Goal: Information Seeking & Learning: Learn about a topic

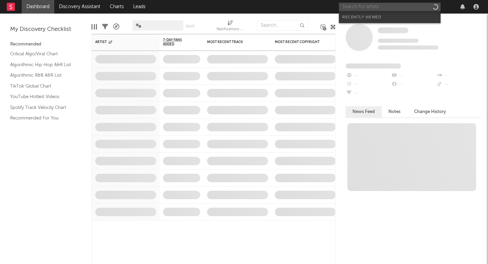
click at [385, 6] on input "text" at bounding box center [390, 7] width 102 height 8
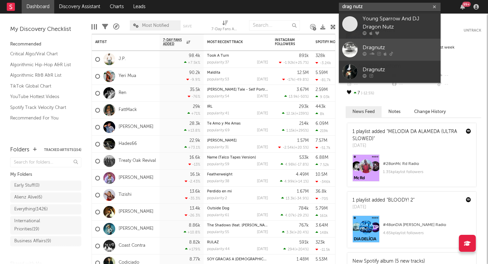
type input "drag nutz"
click at [391, 45] on div "Dragnutz" at bounding box center [399, 47] width 75 height 8
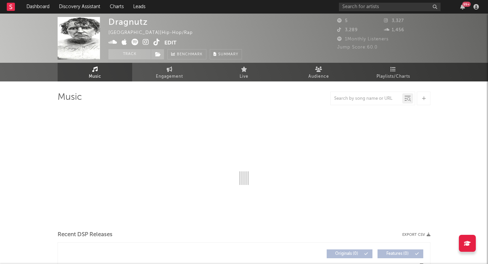
select select "6m"
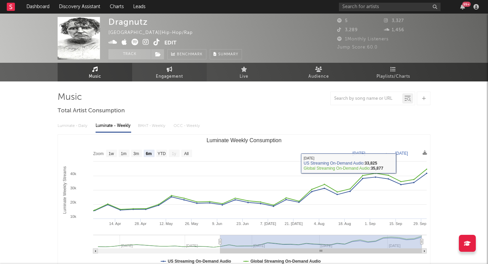
click at [181, 75] on span "Engagement" at bounding box center [169, 76] width 27 height 8
select select "1w"
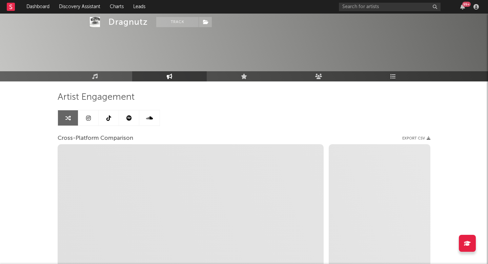
scroll to position [57, 0]
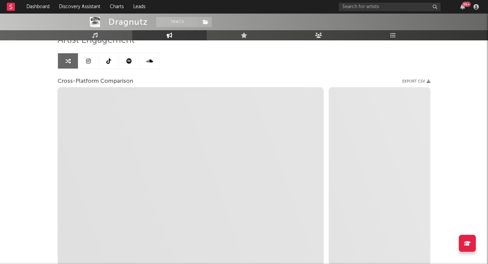
select select "1m"
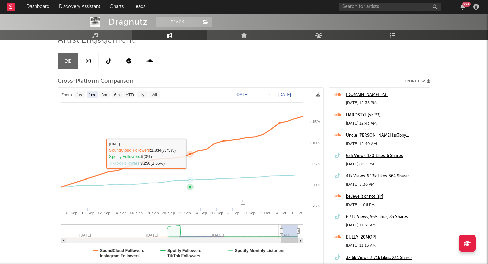
scroll to position [0, 0]
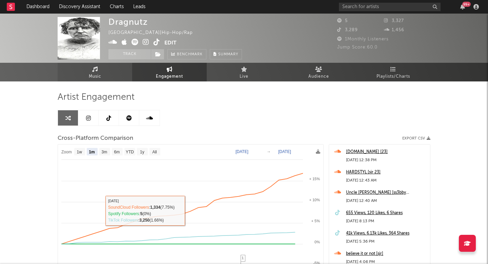
click at [101, 77] on span "Music" at bounding box center [95, 76] width 13 height 8
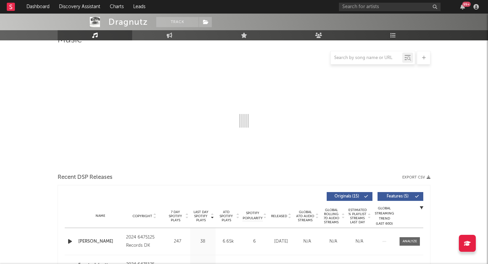
select select "6m"
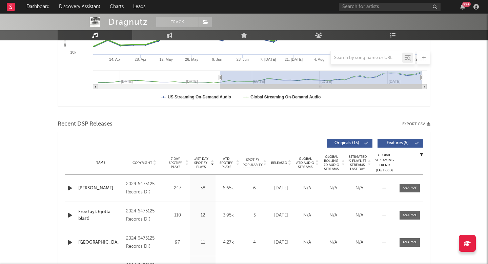
scroll to position [196, 0]
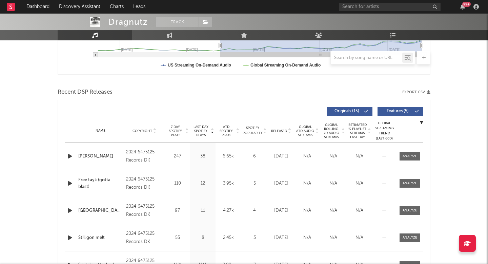
click at [70, 158] on icon "button" at bounding box center [69, 156] width 7 height 8
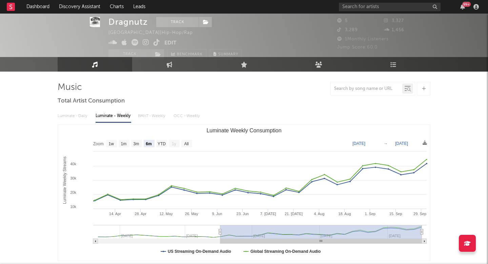
scroll to position [0, 0]
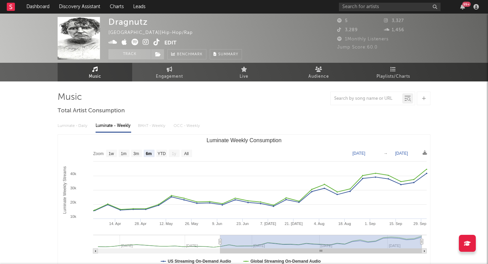
click at [146, 40] on icon at bounding box center [146, 42] width 6 height 7
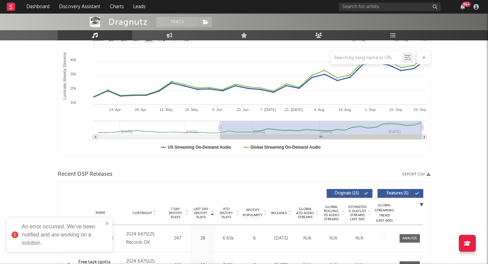
scroll to position [114, 0]
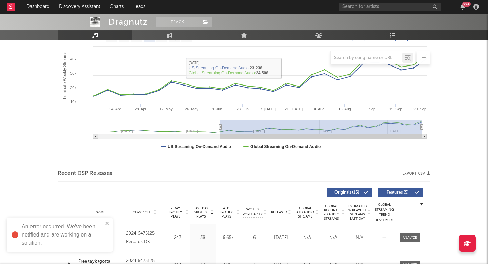
click at [354, 11] on div "99 +" at bounding box center [410, 7] width 142 height 14
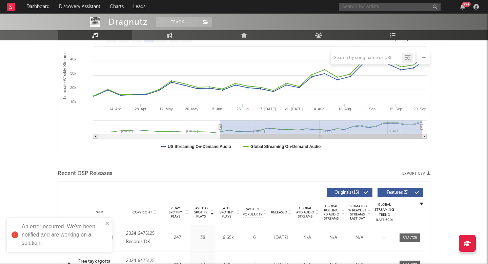
click at [358, 10] on input "text" at bounding box center [390, 7] width 102 height 8
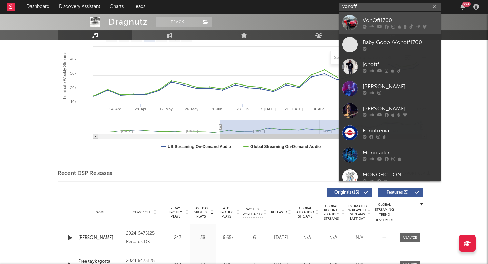
type input "vonoff"
click at [371, 19] on div "VonOff1700" at bounding box center [399, 20] width 75 height 8
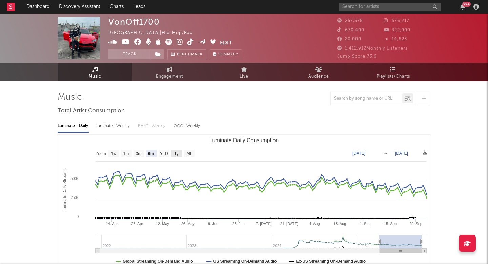
click at [179, 151] on rect "Luminate Daily Consumption" at bounding box center [176, 152] width 11 height 7
select select "1y"
type input "[DATE]"
